Goal: Task Accomplishment & Management: Use online tool/utility

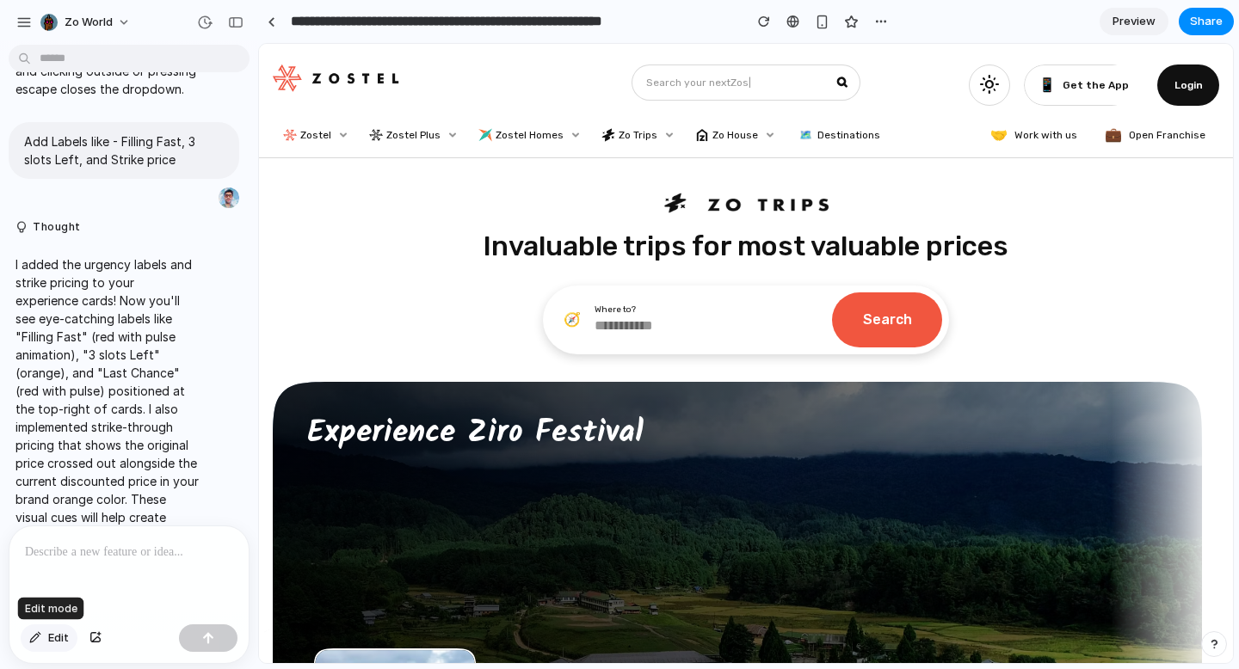
click at [59, 643] on span "Edit" at bounding box center [58, 638] width 21 height 17
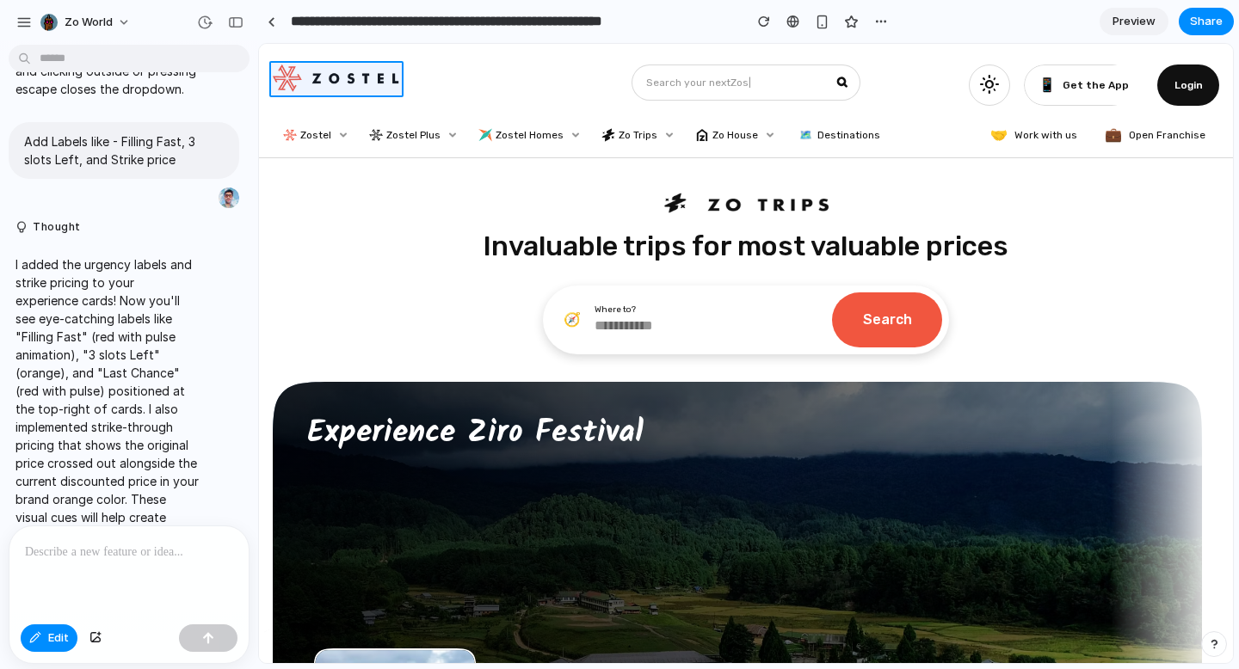
click at [374, 85] on div at bounding box center [746, 354] width 973 height 619
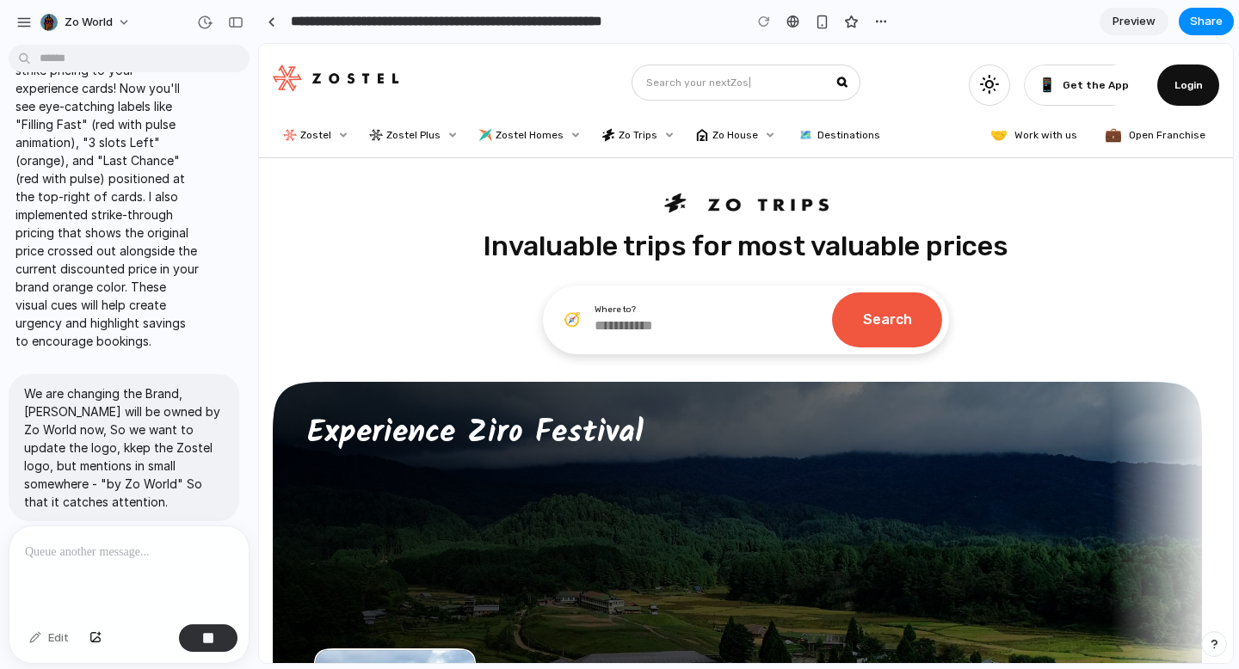
scroll to position [4, 0]
